Goal: Task Accomplishment & Management: Manage account settings

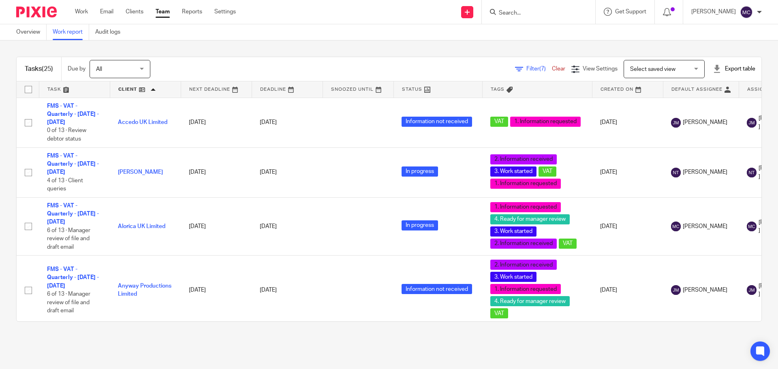
click at [651, 68] on span "Select saved view" at bounding box center [652, 69] width 45 height 6
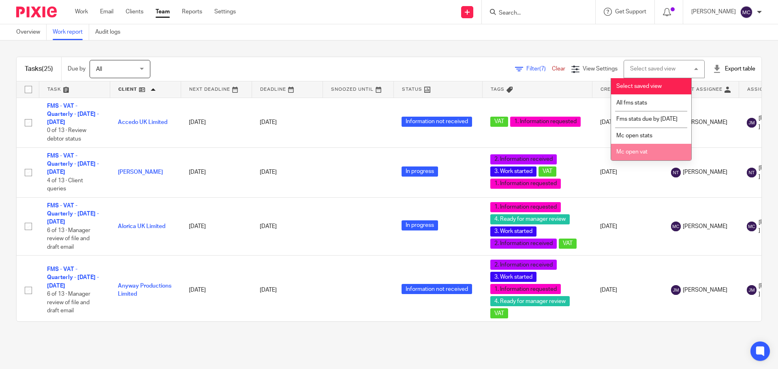
click at [649, 157] on li "Mc open vat" at bounding box center [651, 152] width 80 height 17
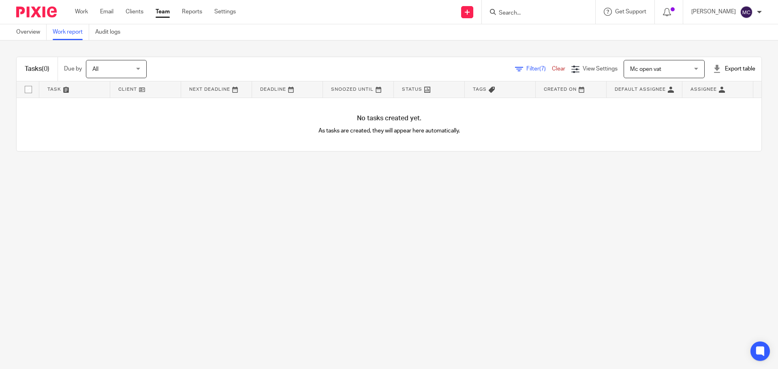
click at [654, 73] on span "Mc open vat" at bounding box center [659, 68] width 59 height 17
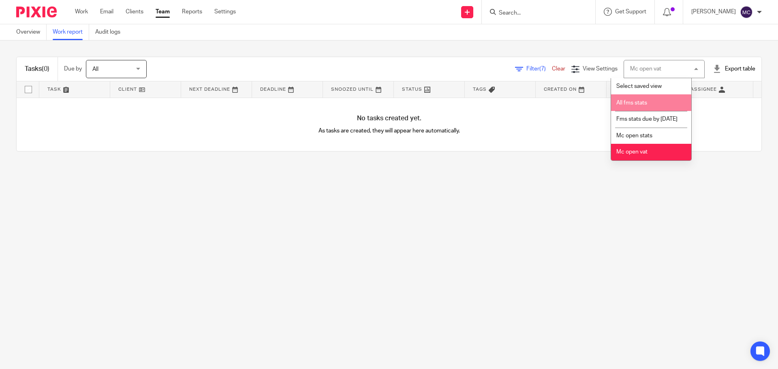
click at [526, 68] on span "Filter (7)" at bounding box center [539, 69] width 26 height 6
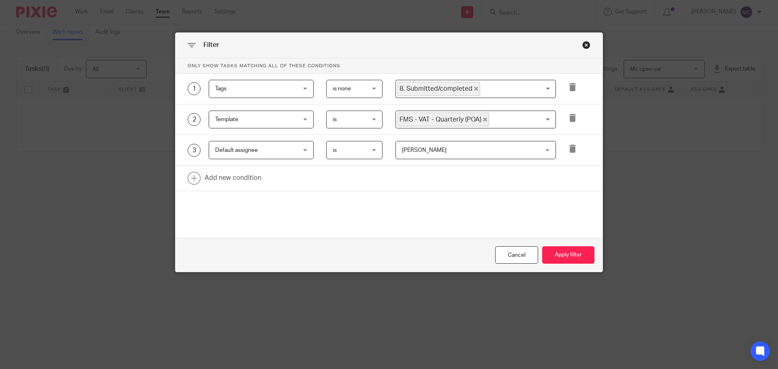
click at [499, 122] on input "Search for option" at bounding box center [520, 120] width 61 height 14
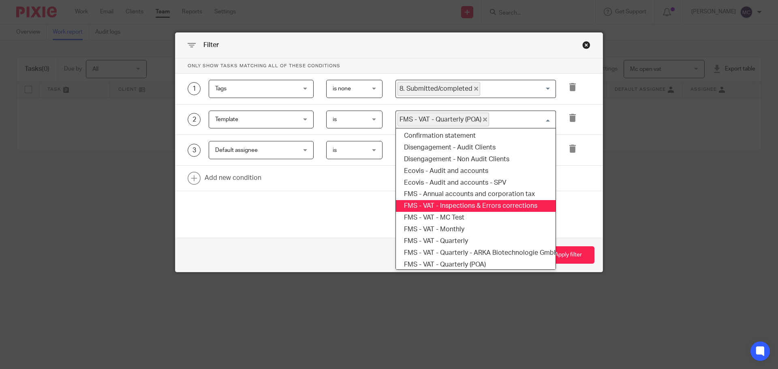
scroll to position [123, 0]
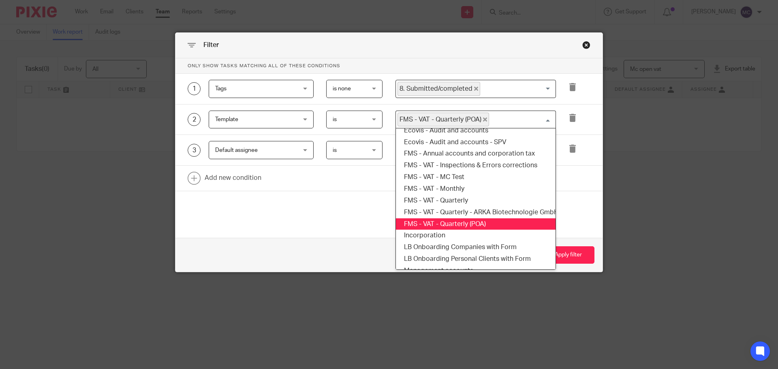
click at [583, 47] on div "Close this dialog window" at bounding box center [586, 45] width 8 height 8
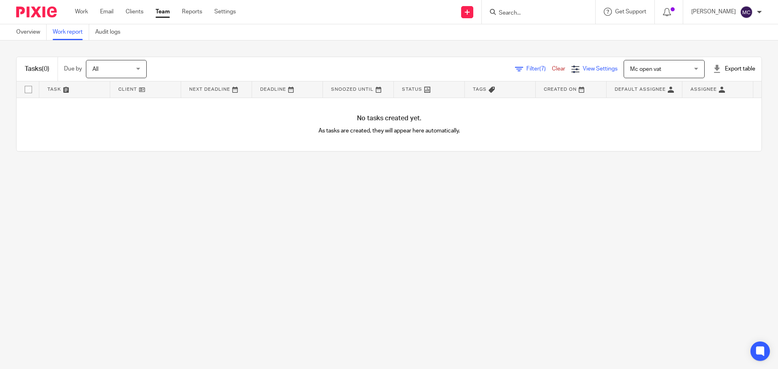
click at [571, 69] on icon at bounding box center [575, 69] width 8 height 8
click at [515, 67] on icon at bounding box center [519, 69] width 8 height 8
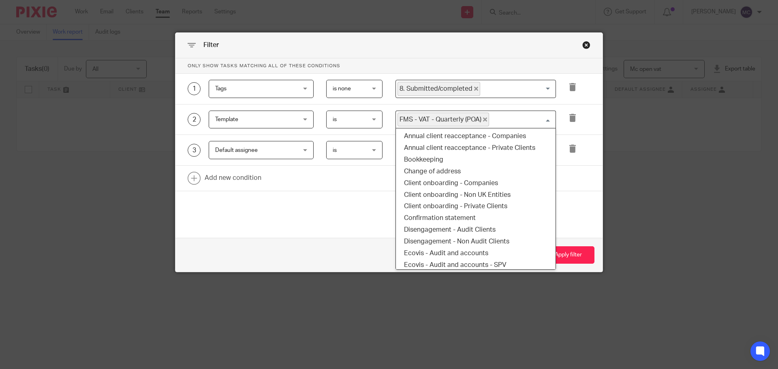
click at [494, 119] on input "Search for option" at bounding box center [520, 120] width 61 height 14
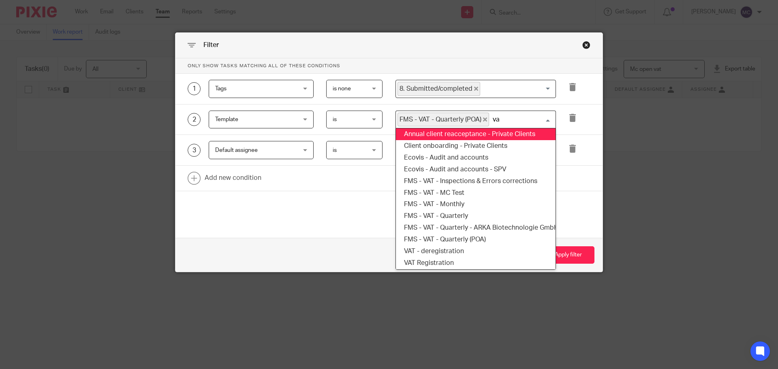
scroll to position [0, 0]
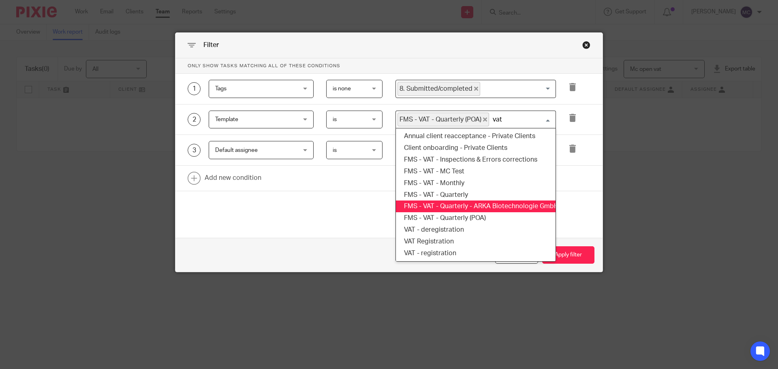
type input "vat"
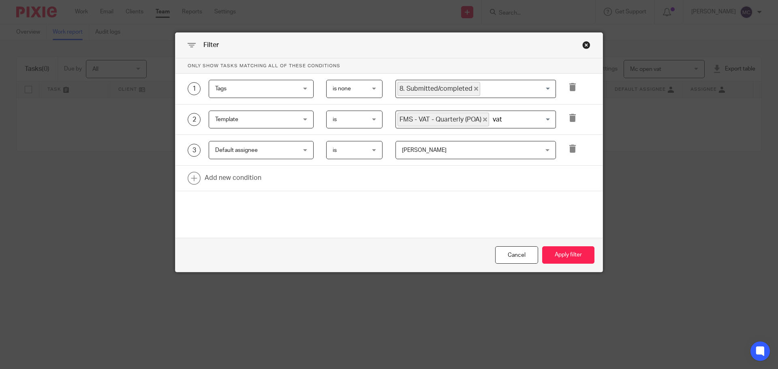
click at [566, 209] on div "Only show tasks matching all of these conditions 1 Tags Tags Task fields Due by…" at bounding box center [388, 136] width 427 height 156
click at [583, 45] on div "Close this dialog window" at bounding box center [586, 45] width 8 height 8
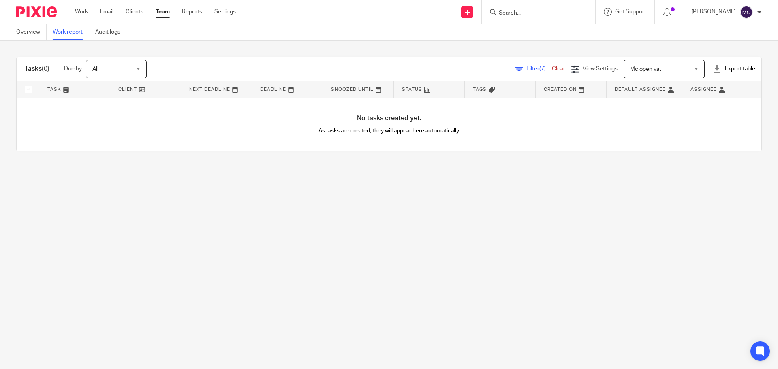
click at [526, 68] on span "Filter (7)" at bounding box center [539, 69] width 26 height 6
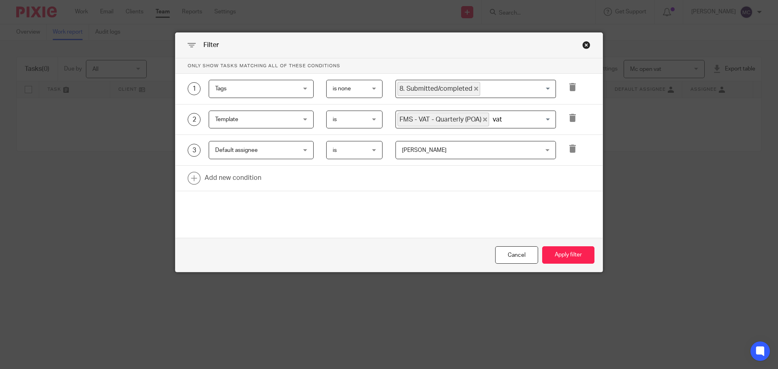
click at [514, 121] on input "vat" at bounding box center [520, 120] width 61 height 14
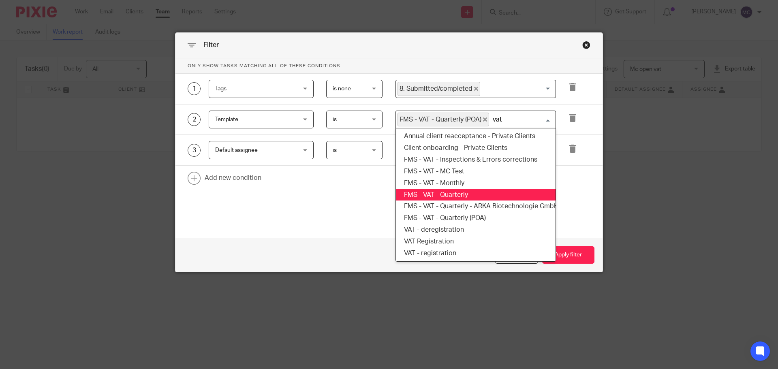
click at [466, 196] on li "FMS - VAT - Quarterly" at bounding box center [476, 195] width 160 height 12
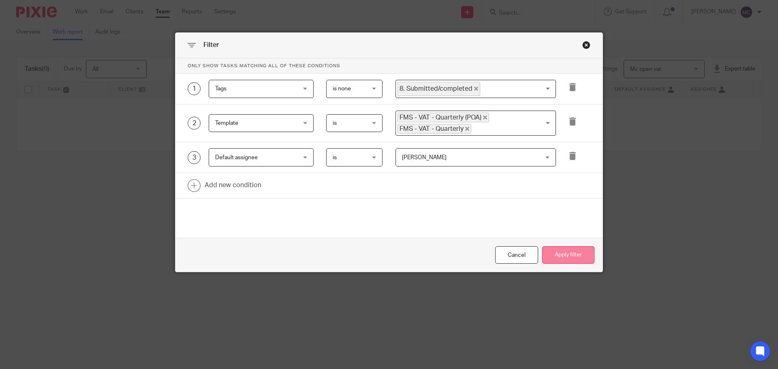
click at [564, 254] on button "Apply filter" at bounding box center [568, 254] width 52 height 17
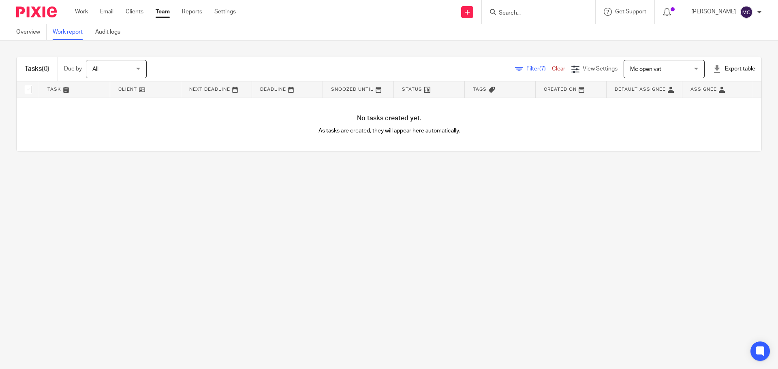
click at [525, 9] on form at bounding box center [541, 12] width 86 height 10
click at [528, 14] on input "Search" at bounding box center [534, 13] width 73 height 7
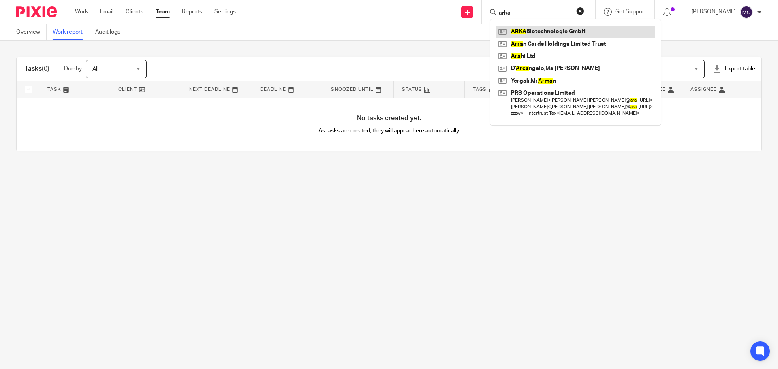
type input "arka"
click at [550, 30] on link at bounding box center [575, 32] width 158 height 12
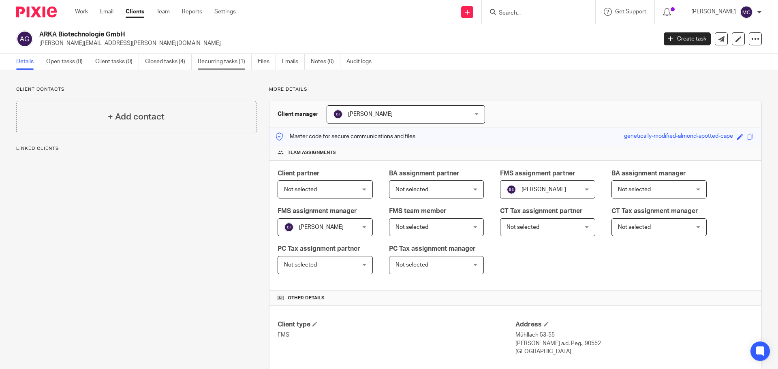
click at [212, 62] on link "Recurring tasks (1)" at bounding box center [225, 62] width 54 height 16
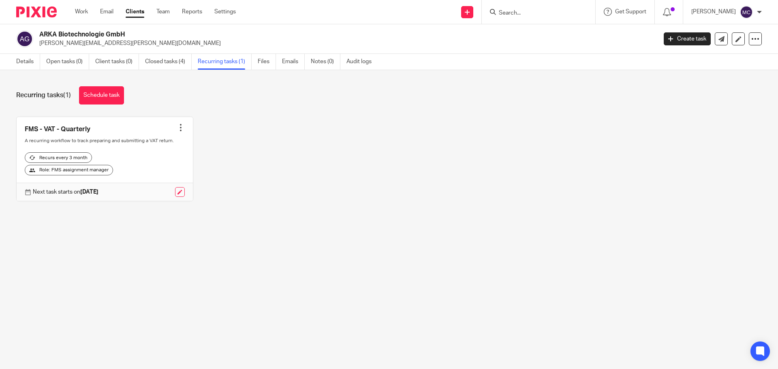
click at [242, 146] on div "FMS - VAT - Quarterly Create task Clone template Recalculate schedule Cancel sc…" at bounding box center [383, 165] width 758 height 97
click at [318, 174] on div "FMS - VAT - Quarterly Create task Clone template Recalculate schedule Cancel sc…" at bounding box center [383, 165] width 758 height 97
click at [171, 60] on link "Closed tasks (4)" at bounding box center [168, 62] width 47 height 16
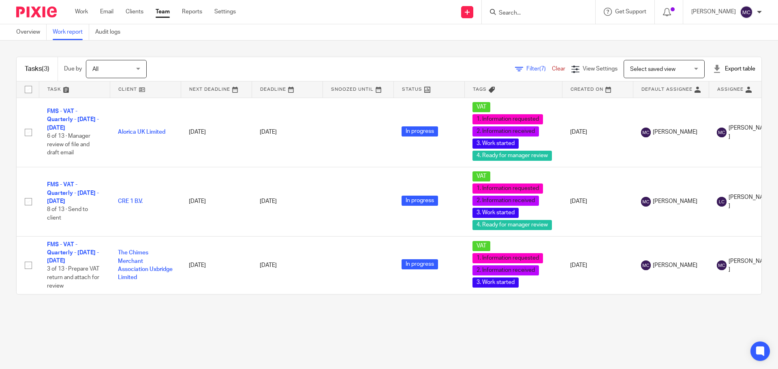
click at [526, 70] on span "Filter (7)" at bounding box center [539, 69] width 26 height 6
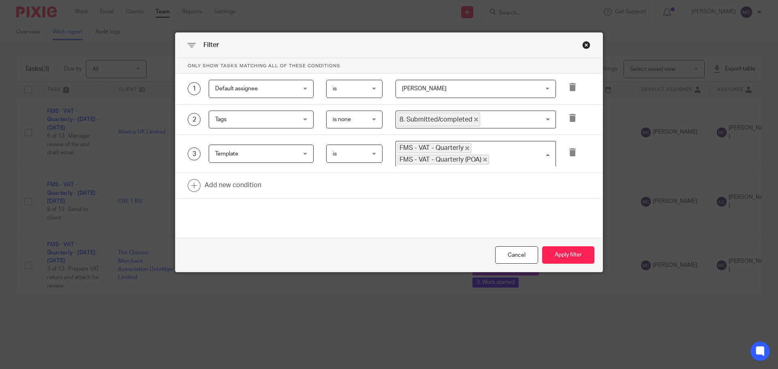
click at [526, 156] on input "Search for option" at bounding box center [520, 160] width 61 height 10
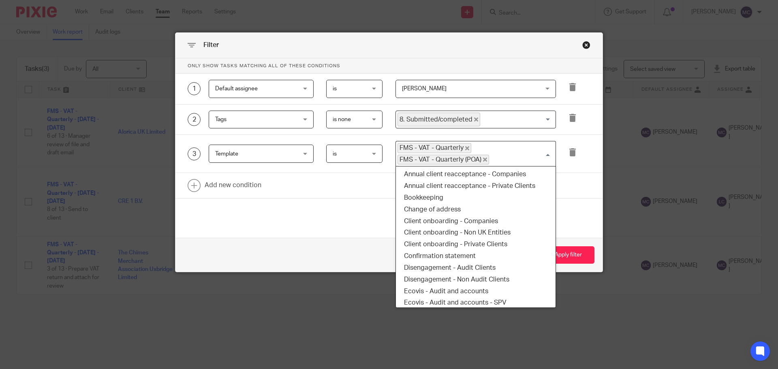
scroll to position [82, 0]
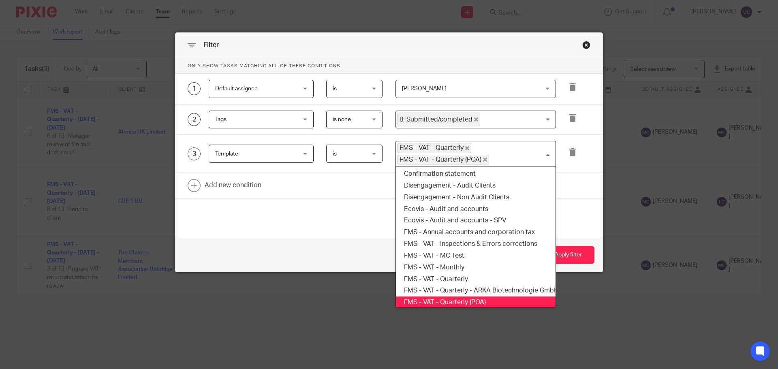
click at [583, 223] on form "Only show tasks matching all of these conditions 1 Default assignee Default ass…" at bounding box center [388, 165] width 427 height 214
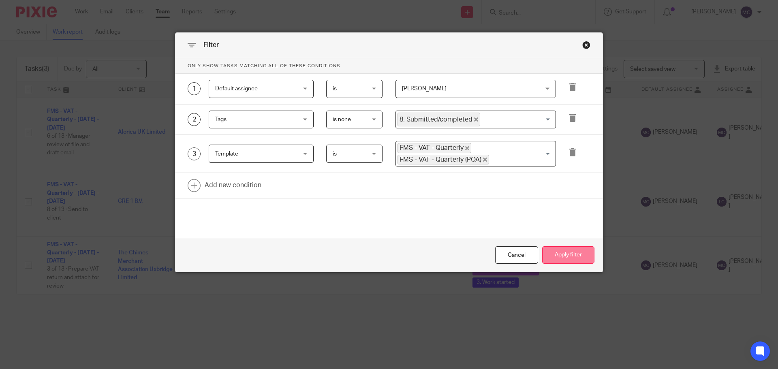
click at [564, 259] on button "Apply filter" at bounding box center [568, 254] width 52 height 17
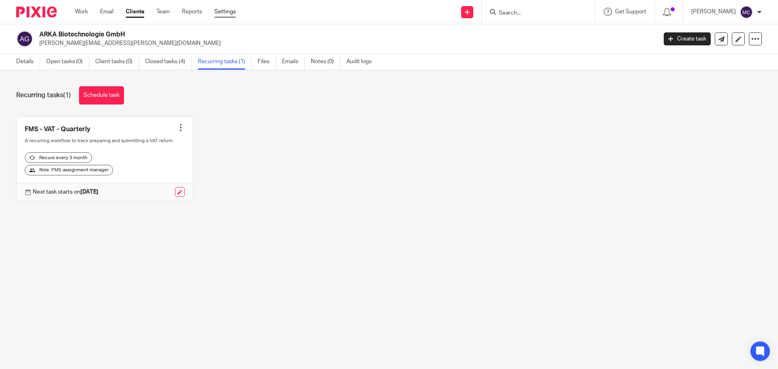
click at [231, 13] on link "Settings" at bounding box center [224, 12] width 21 height 8
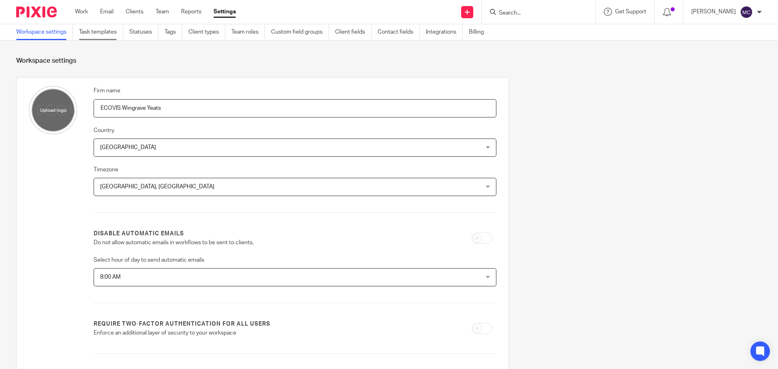
click at [118, 32] on link "Task templates" at bounding box center [101, 32] width 44 height 16
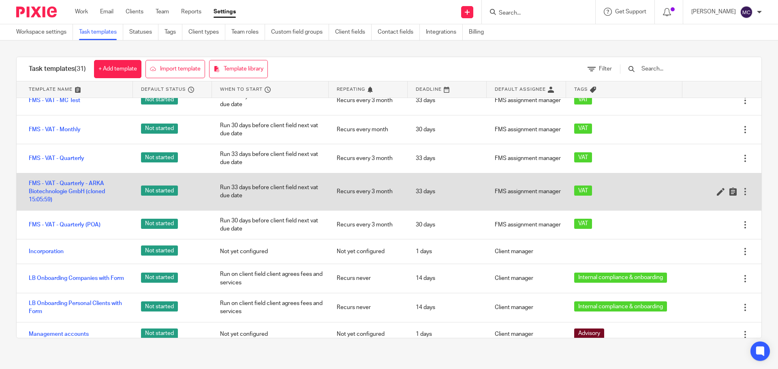
scroll to position [446, 0]
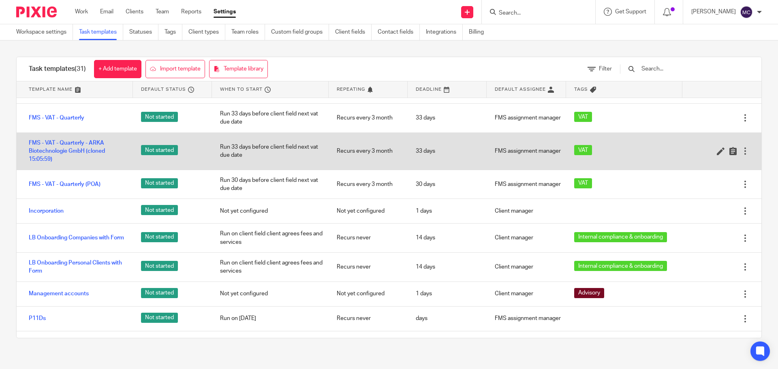
click at [741, 154] on div at bounding box center [745, 151] width 8 height 8
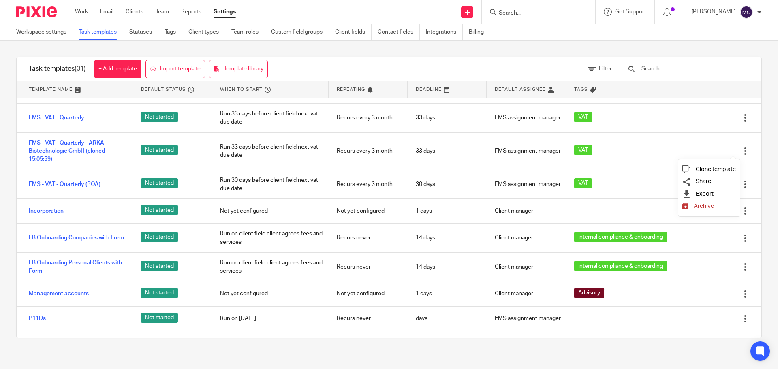
click at [707, 208] on span "Archive" at bounding box center [704, 206] width 20 height 6
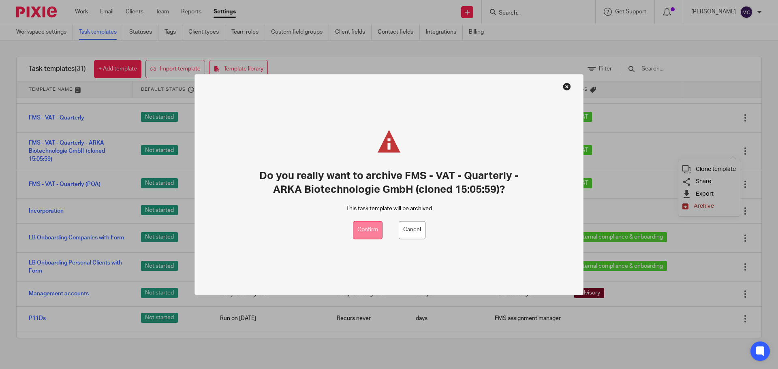
click at [362, 231] on button "Confirm" at bounding box center [368, 230] width 30 height 18
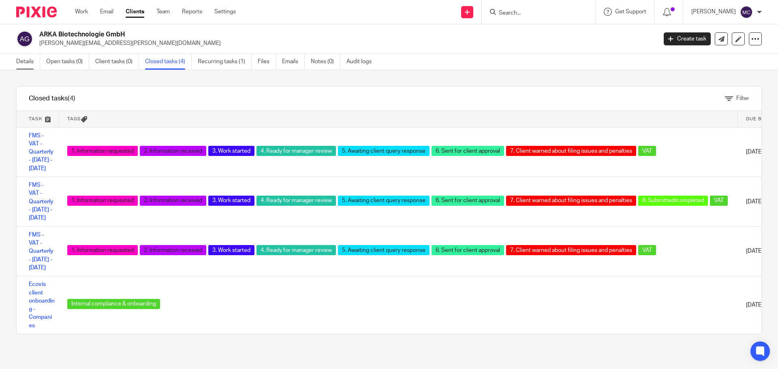
click at [26, 62] on link "Details" at bounding box center [28, 62] width 24 height 16
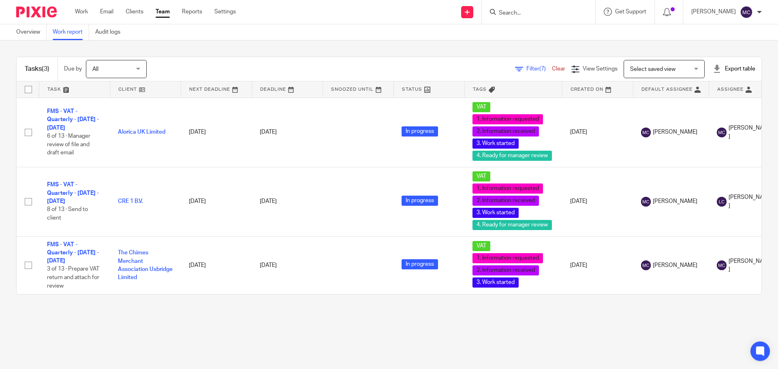
click at [673, 74] on span "Select saved view" at bounding box center [659, 68] width 59 height 17
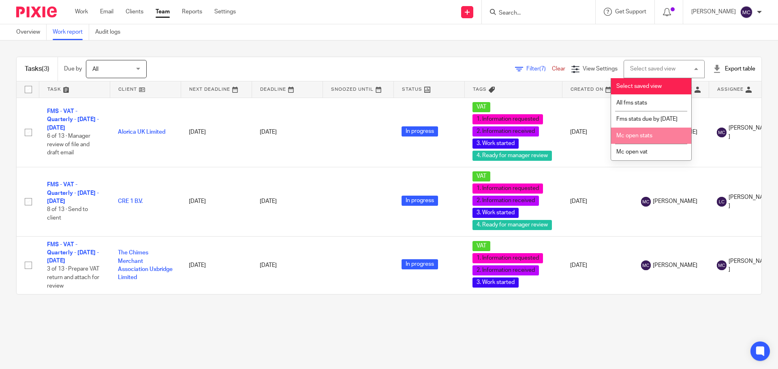
click at [660, 144] on li "Mc open stats" at bounding box center [651, 136] width 80 height 17
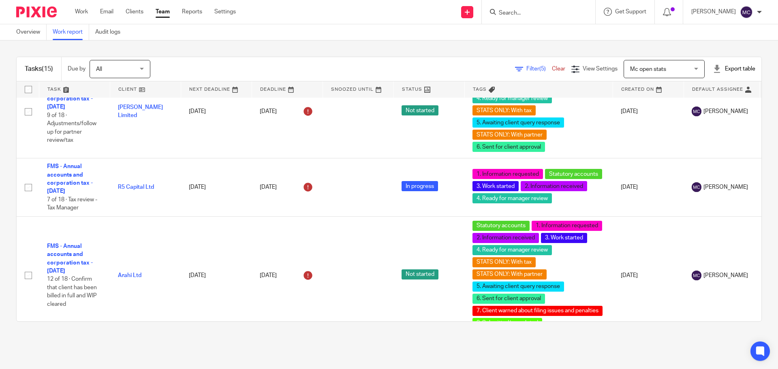
scroll to position [365, 0]
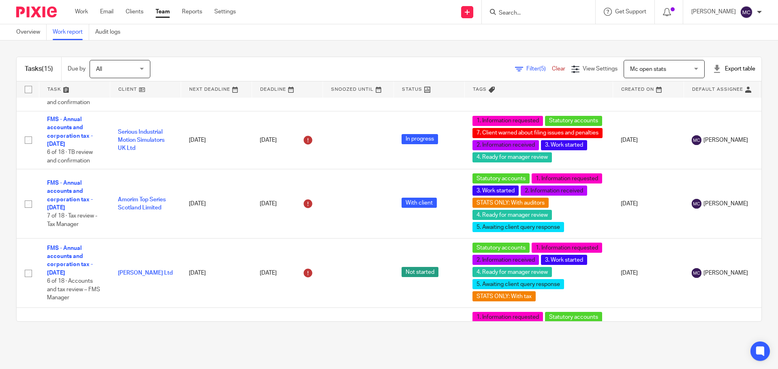
click at [539, 70] on span "(5)" at bounding box center [542, 69] width 6 height 6
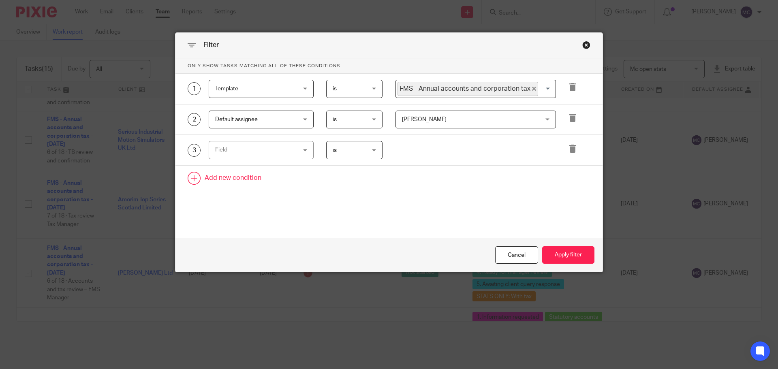
click at [243, 180] on link at bounding box center [388, 178] width 427 height 25
click at [528, 260] on div "Cancel" at bounding box center [516, 254] width 43 height 17
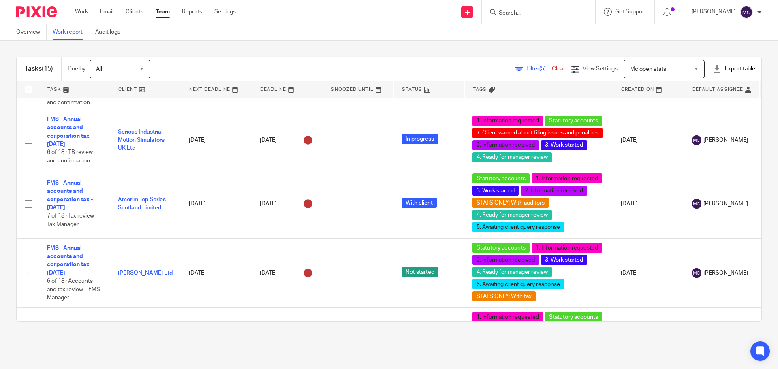
click at [639, 73] on span "Mc open stats" at bounding box center [659, 68] width 59 height 17
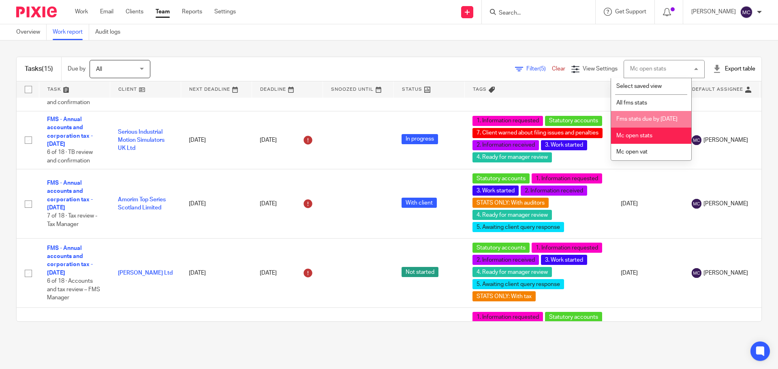
click at [647, 117] on span "Fms stats due by 30th september 2025" at bounding box center [646, 119] width 61 height 6
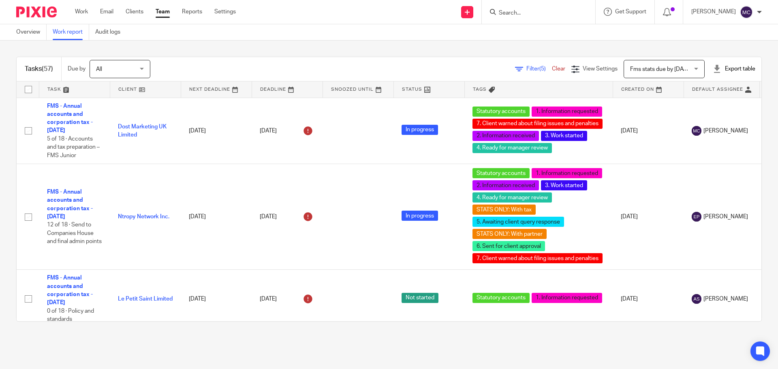
click at [526, 68] on span "Filter (5)" at bounding box center [539, 69] width 26 height 6
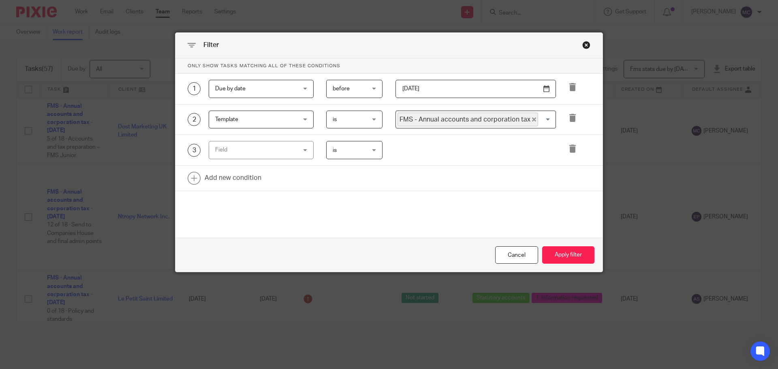
click at [287, 149] on div "Field" at bounding box center [254, 149] width 78 height 17
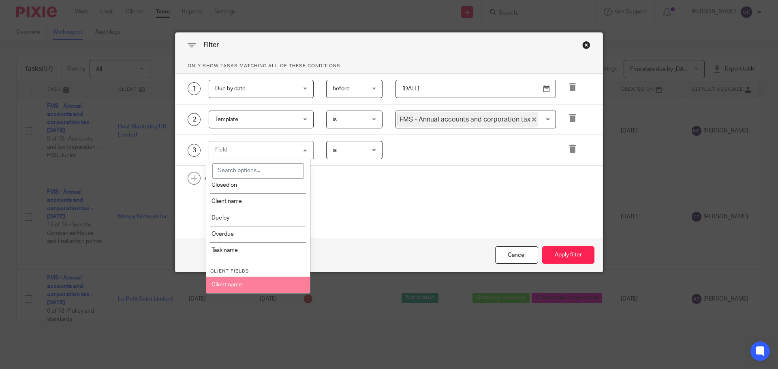
scroll to position [203, 0]
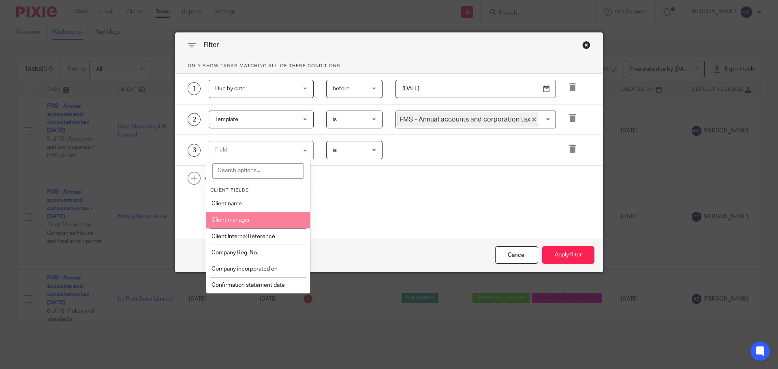
click at [260, 225] on li "Client manager" at bounding box center [258, 220] width 104 height 16
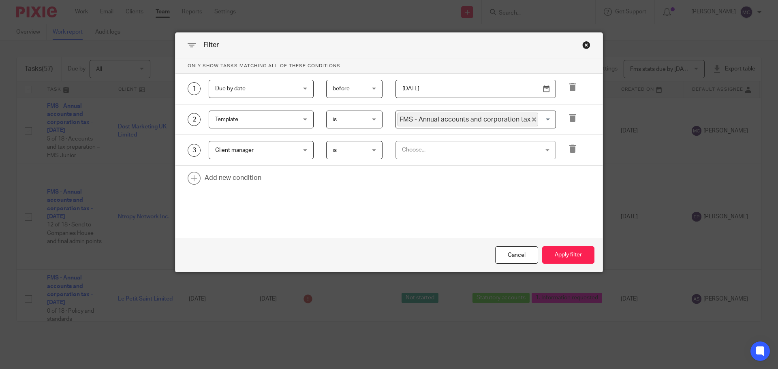
click at [462, 152] on div "Choose..." at bounding box center [463, 149] width 123 height 17
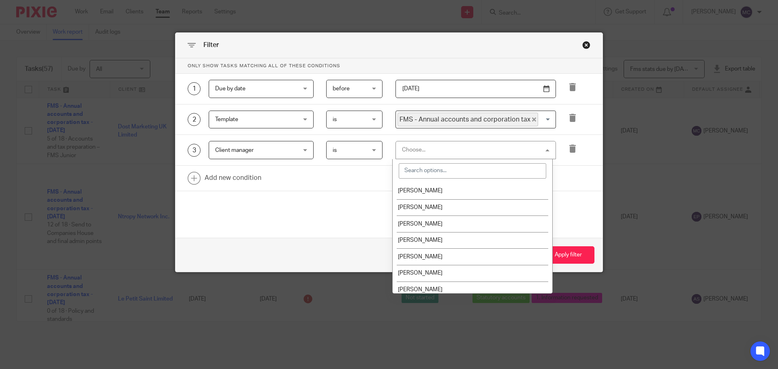
click at [447, 172] on input "search" at bounding box center [472, 170] width 147 height 15
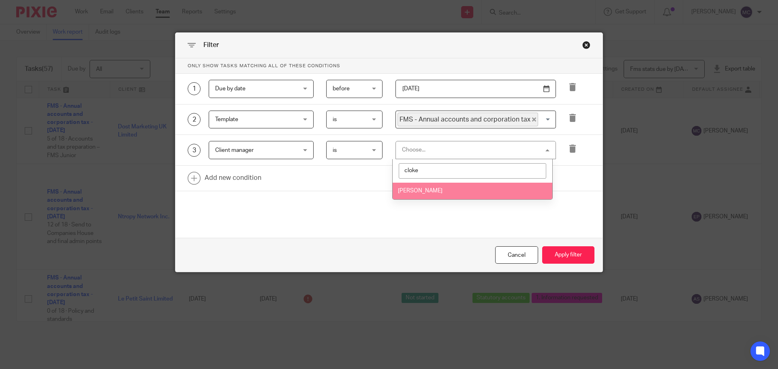
type input "cloke"
click at [435, 189] on li "[PERSON_NAME]" at bounding box center [473, 191] width 160 height 17
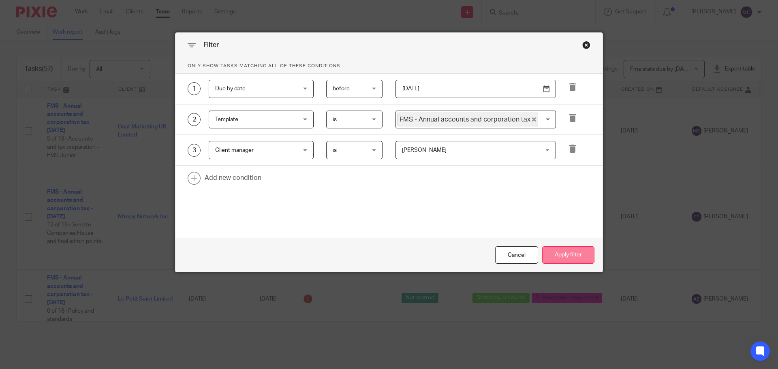
click at [571, 253] on button "Apply filter" at bounding box center [568, 254] width 52 height 17
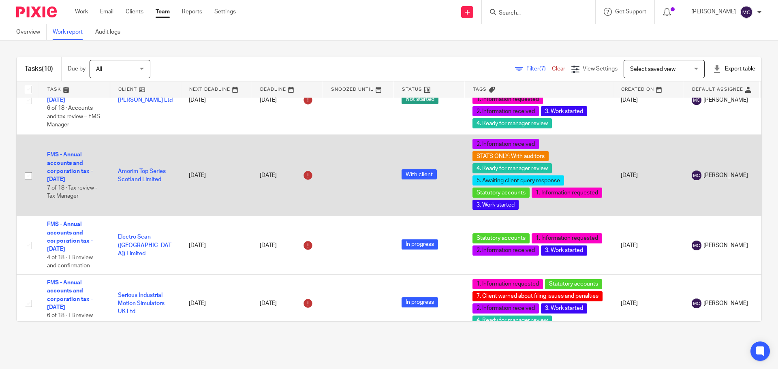
scroll to position [521, 0]
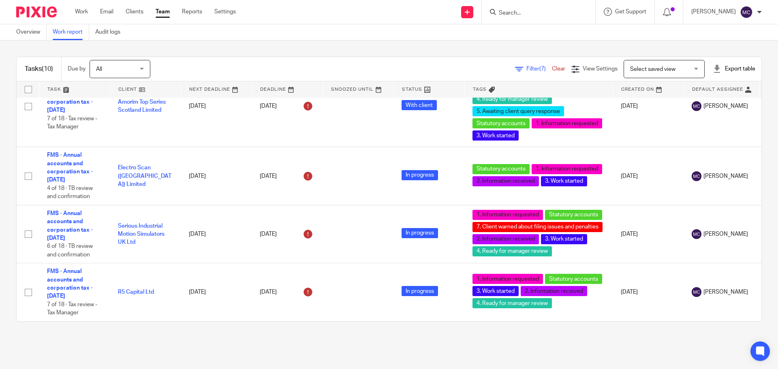
click at [526, 70] on span "Filter (7)" at bounding box center [539, 69] width 26 height 6
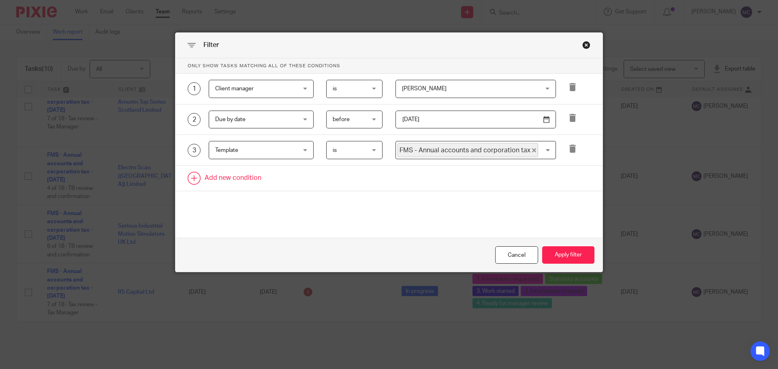
click at [254, 175] on link at bounding box center [388, 178] width 427 height 25
click at [283, 180] on div "Field" at bounding box center [254, 180] width 78 height 17
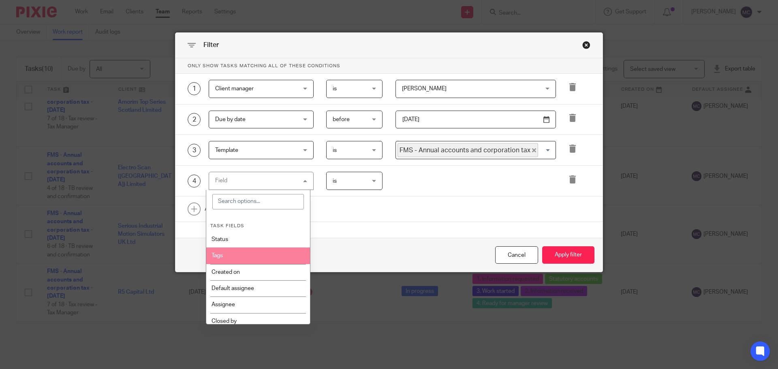
click at [247, 257] on li "Tags" at bounding box center [258, 256] width 104 height 16
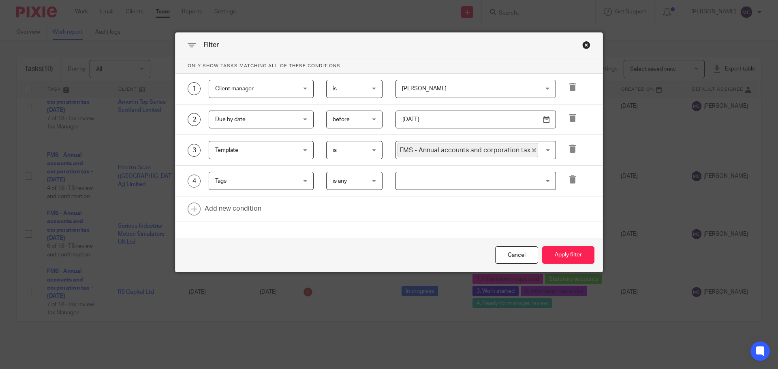
click at [370, 185] on div "is any is any" at bounding box center [354, 181] width 57 height 18
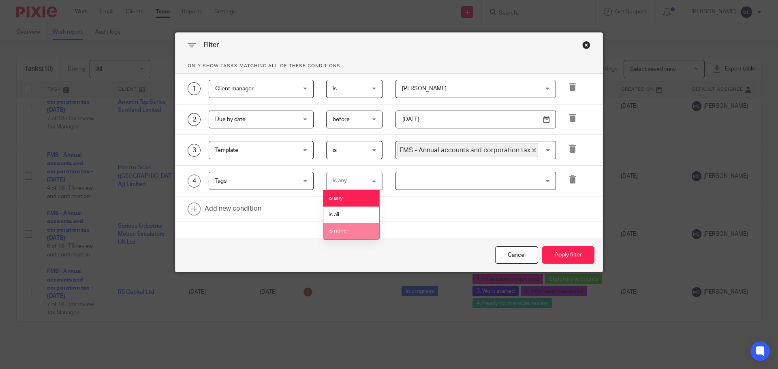
click at [333, 230] on span "is none" at bounding box center [338, 231] width 18 height 6
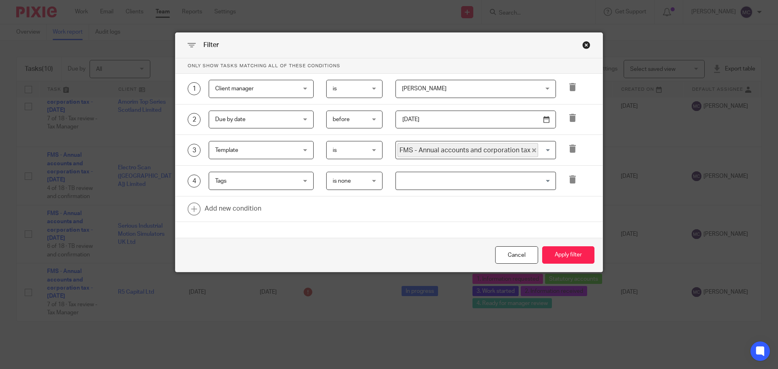
click at [406, 190] on div "4 Tags Tags Task fields Status Tags Created on Default assignee [GEOGRAPHIC_DAT…" at bounding box center [388, 181] width 427 height 31
click at [410, 184] on input "Search for option" at bounding box center [474, 181] width 154 height 14
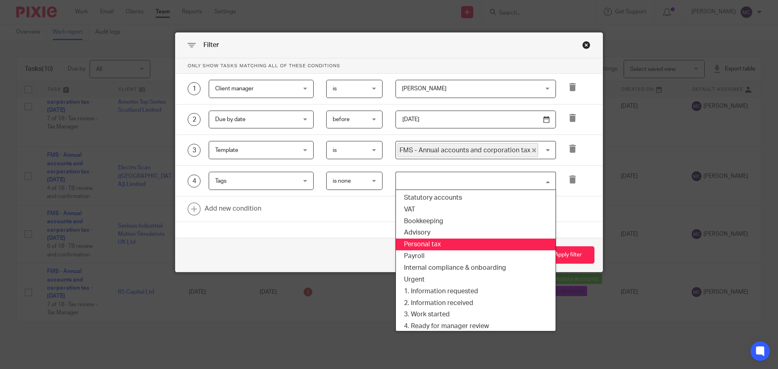
scroll to position [81, 0]
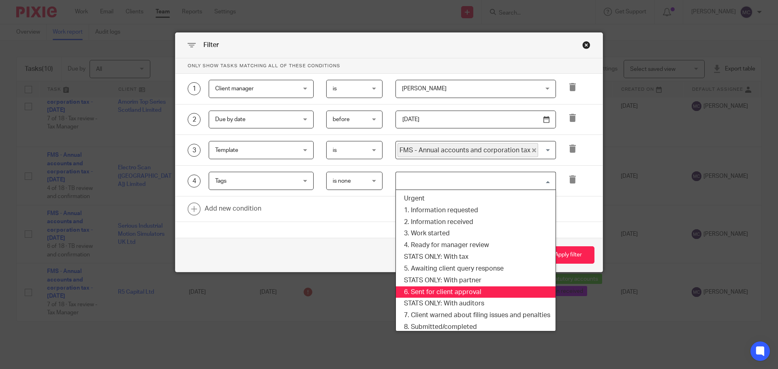
click at [473, 294] on li "6. Sent for client approval" at bounding box center [476, 292] width 160 height 12
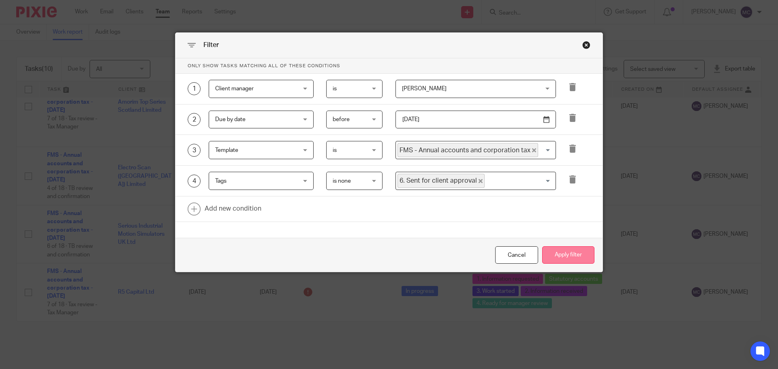
click at [561, 257] on button "Apply filter" at bounding box center [568, 254] width 52 height 17
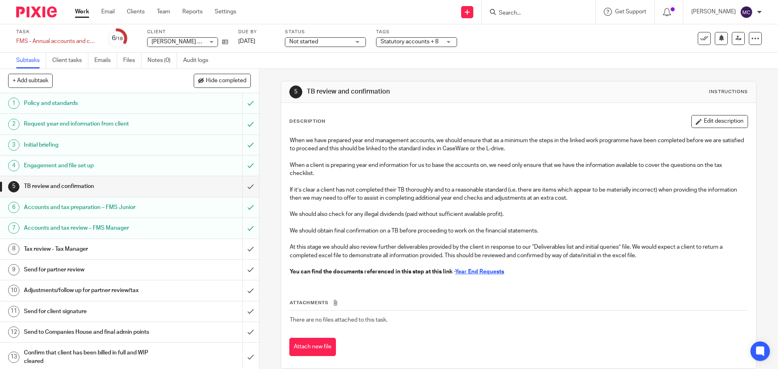
click at [425, 36] on div "Tags Statutory accounts + 8 Statutory accounts VAT Bookkeeping Advisory Persona…" at bounding box center [416, 38] width 81 height 19
click at [430, 43] on span "Statutory accounts + 8" at bounding box center [409, 42] width 58 height 6
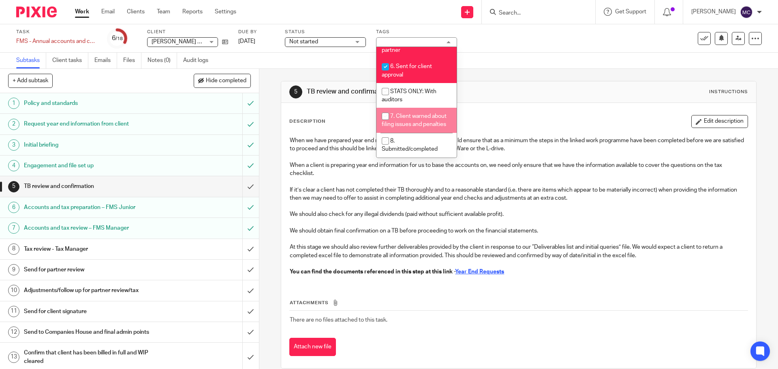
scroll to position [293, 0]
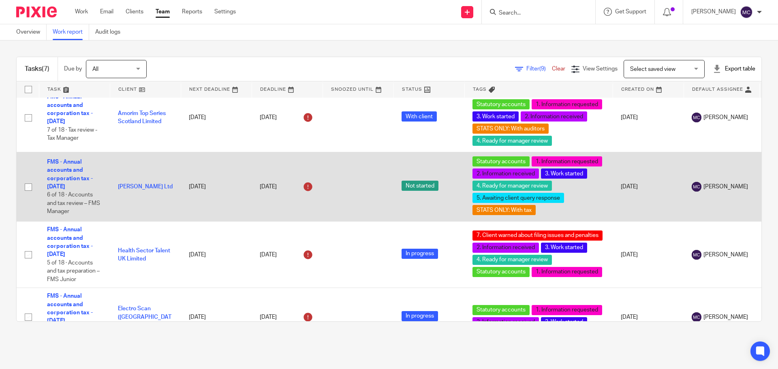
scroll to position [122, 0]
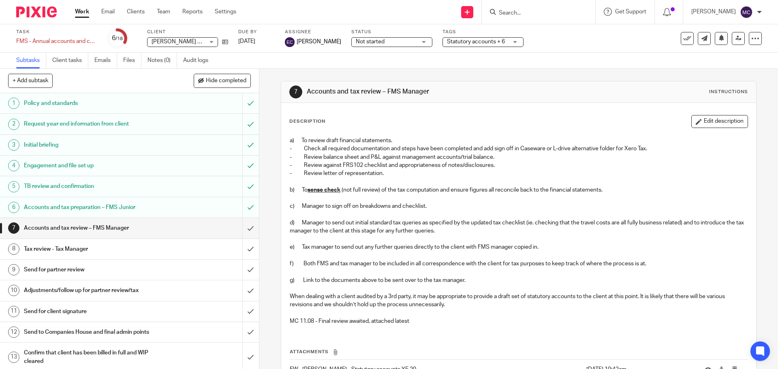
click at [477, 43] on span "Statutory accounts + 6" at bounding box center [476, 42] width 58 height 6
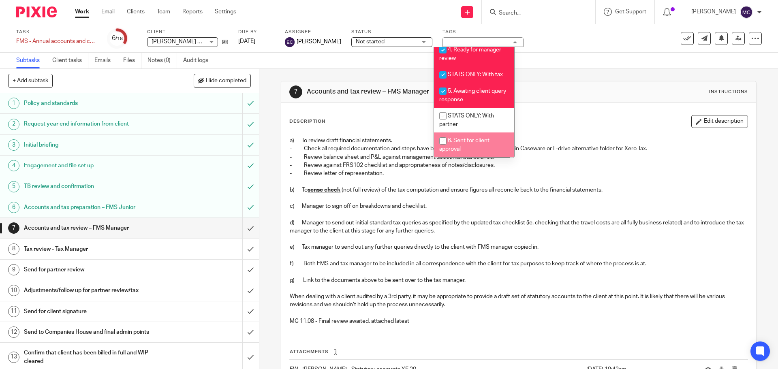
scroll to position [284, 0]
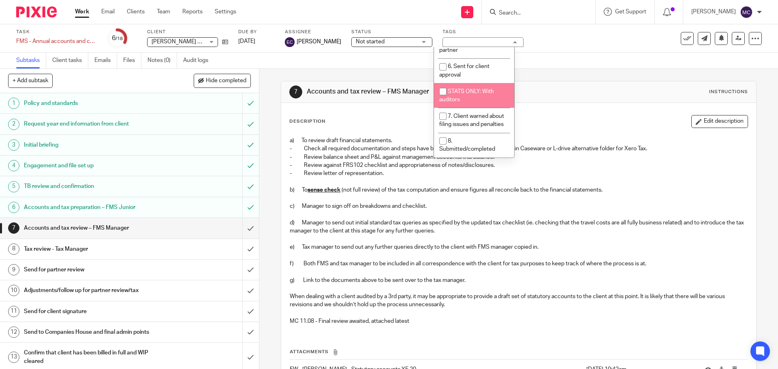
click at [467, 98] on li "STATS ONLY: With auditors" at bounding box center [474, 95] width 80 height 25
checkbox input "true"
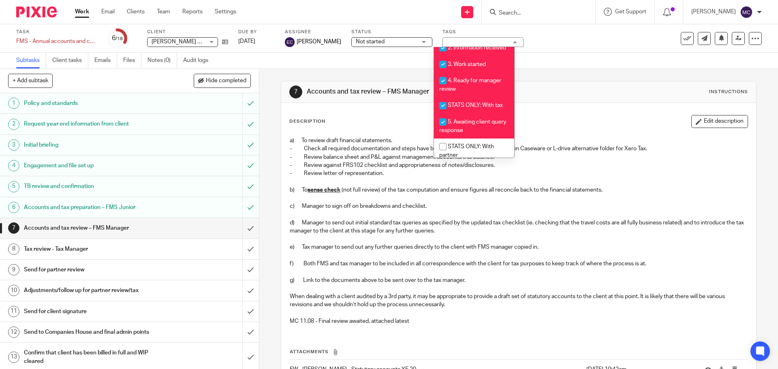
scroll to position [212, 0]
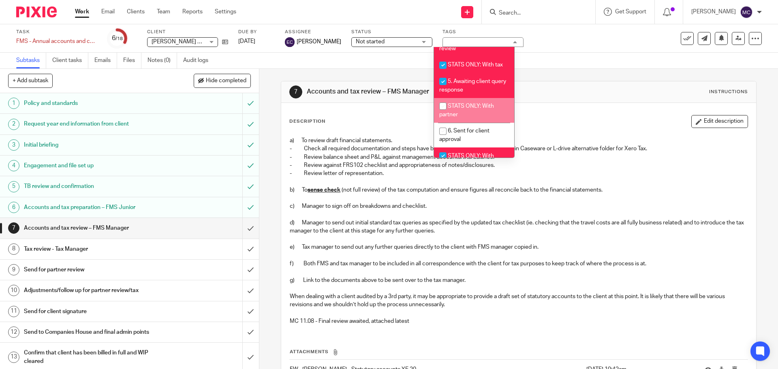
click at [475, 121] on li "STATS ONLY: With partner" at bounding box center [474, 110] width 80 height 25
checkbox input "true"
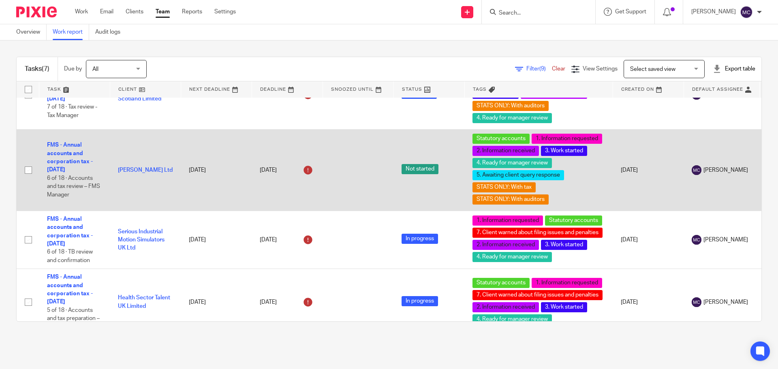
scroll to position [240, 0]
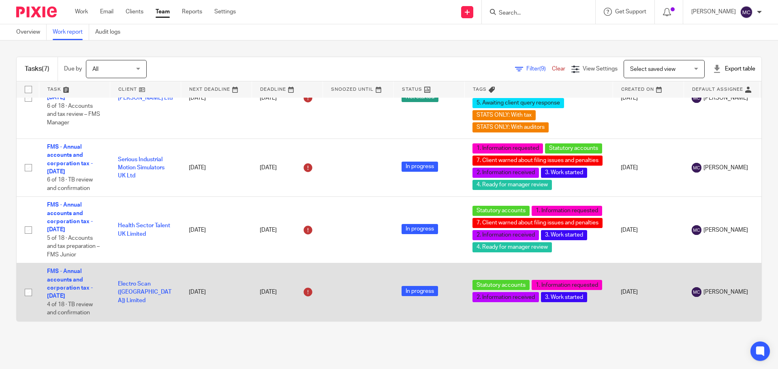
click at [225, 268] on td "30 Jun 2025" at bounding box center [216, 292] width 71 height 58
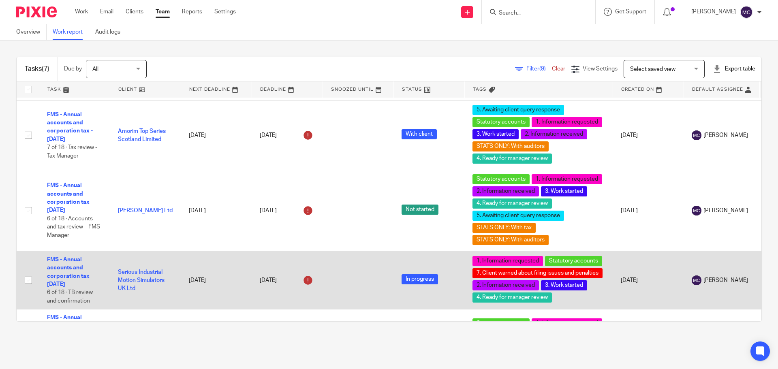
scroll to position [162, 0]
